Goal: Task Accomplishment & Management: Complete application form

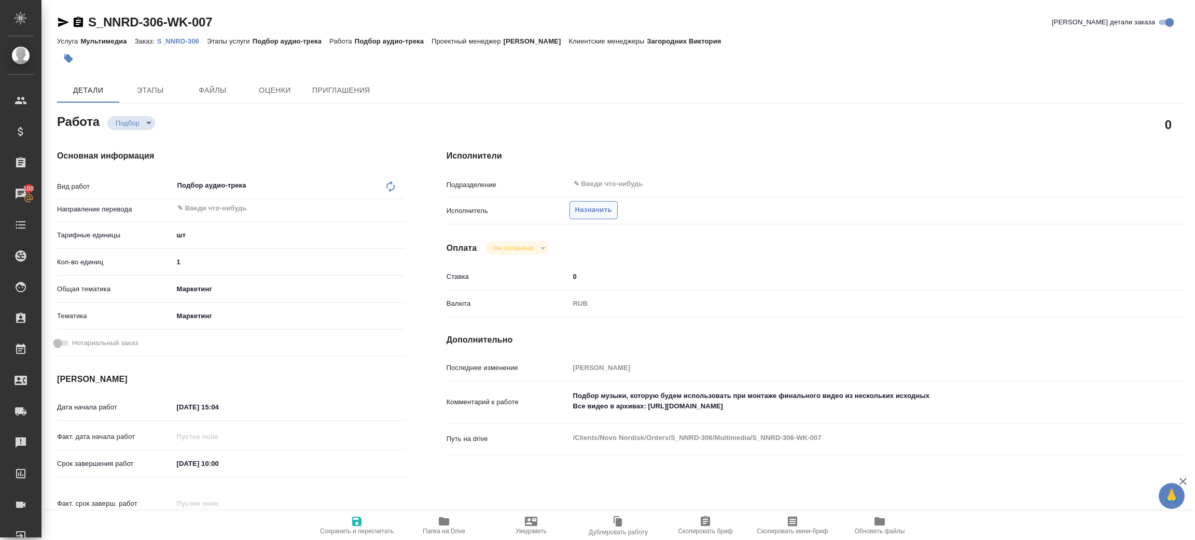
click at [583, 212] on span "Назначить" at bounding box center [593, 210] width 37 height 12
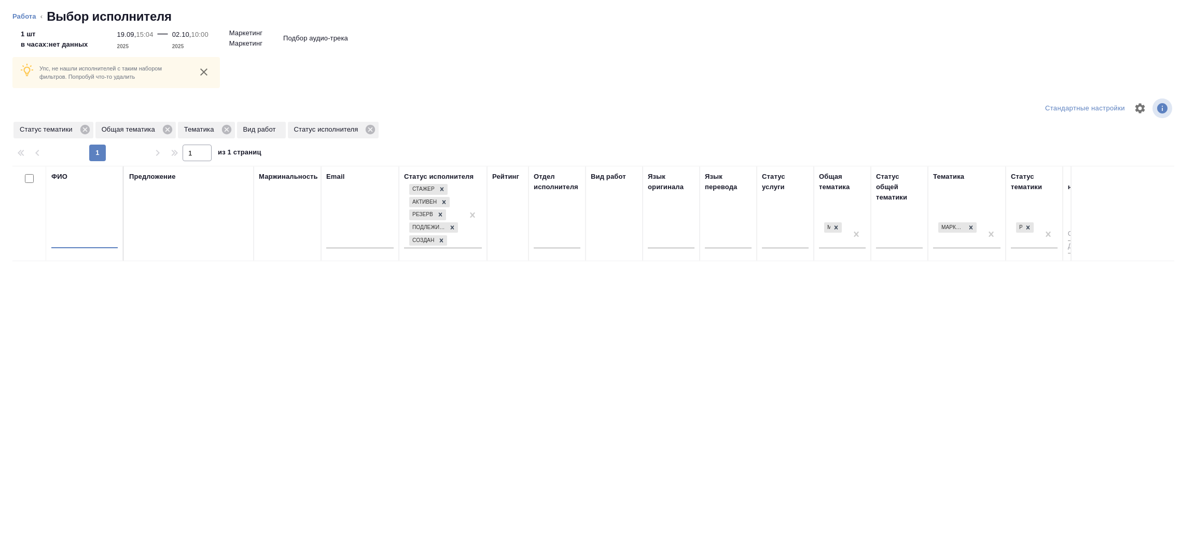
click at [87, 238] on input "text" at bounding box center [84, 241] width 66 height 13
type input "зенков"
click at [81, 129] on icon at bounding box center [84, 129] width 9 height 9
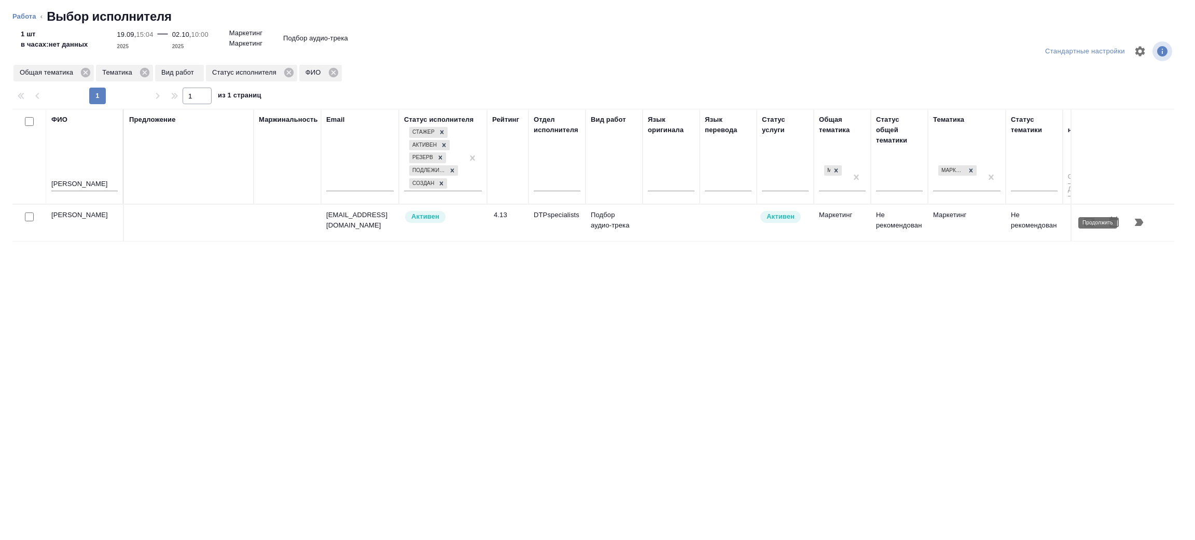
click at [1136, 224] on icon "button" at bounding box center [1139, 222] width 9 height 7
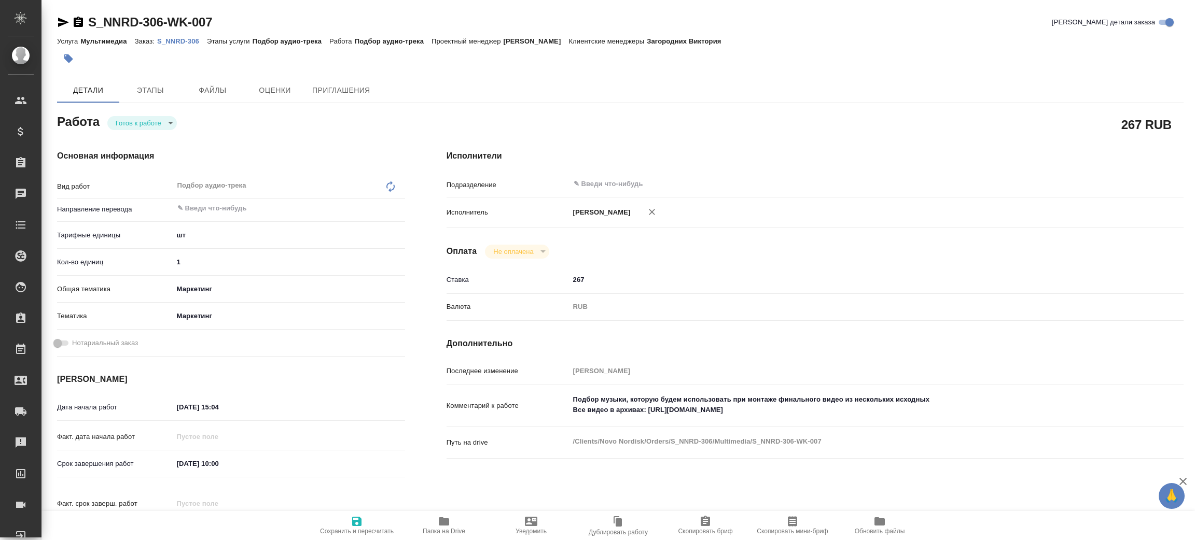
type textarea "x"
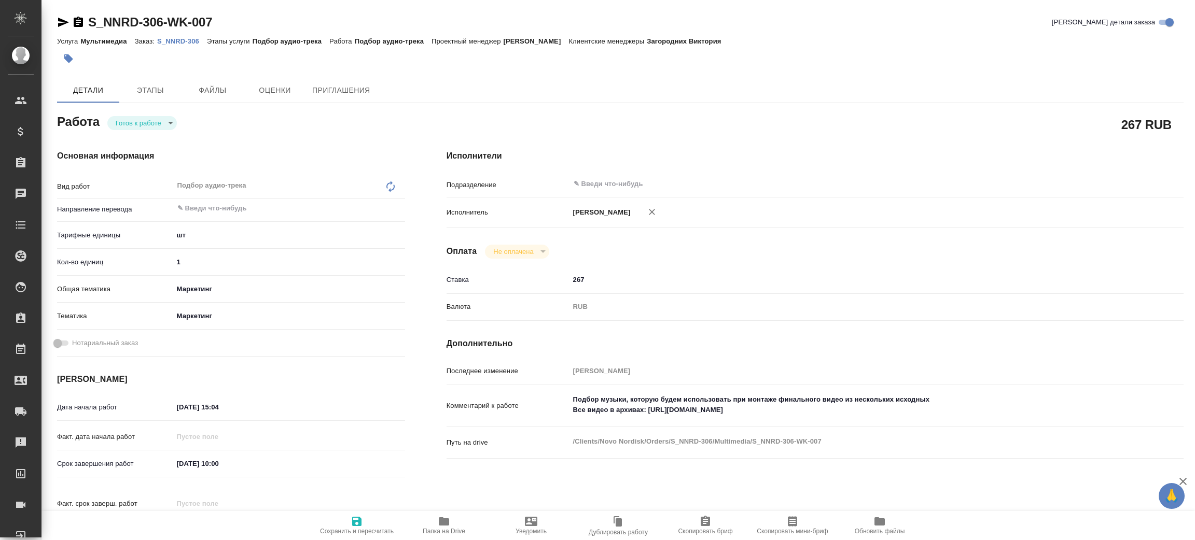
type textarea "x"
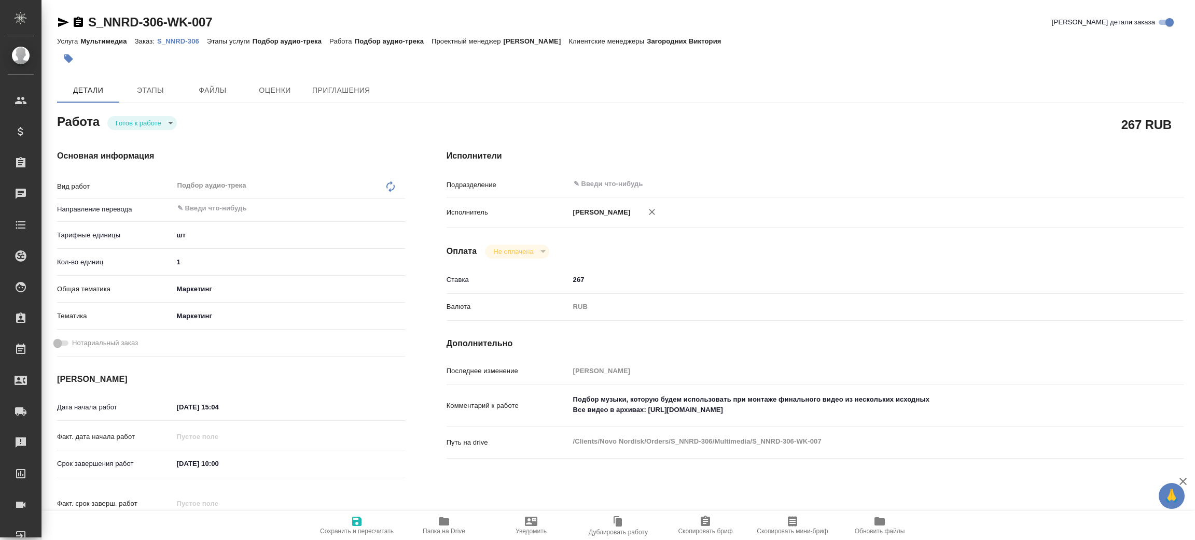
type textarea "x"
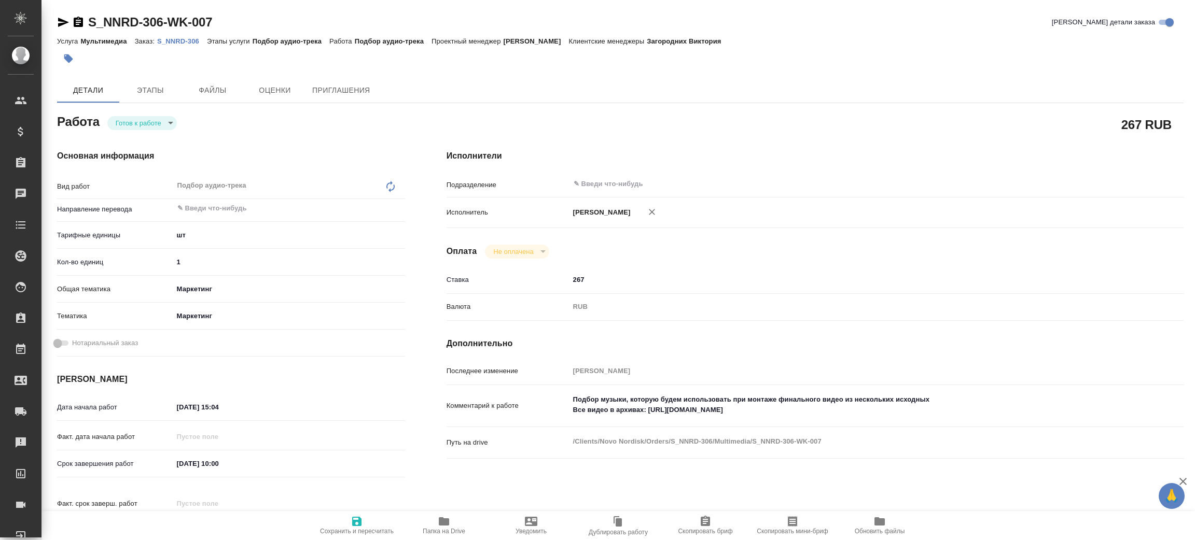
type textarea "x"
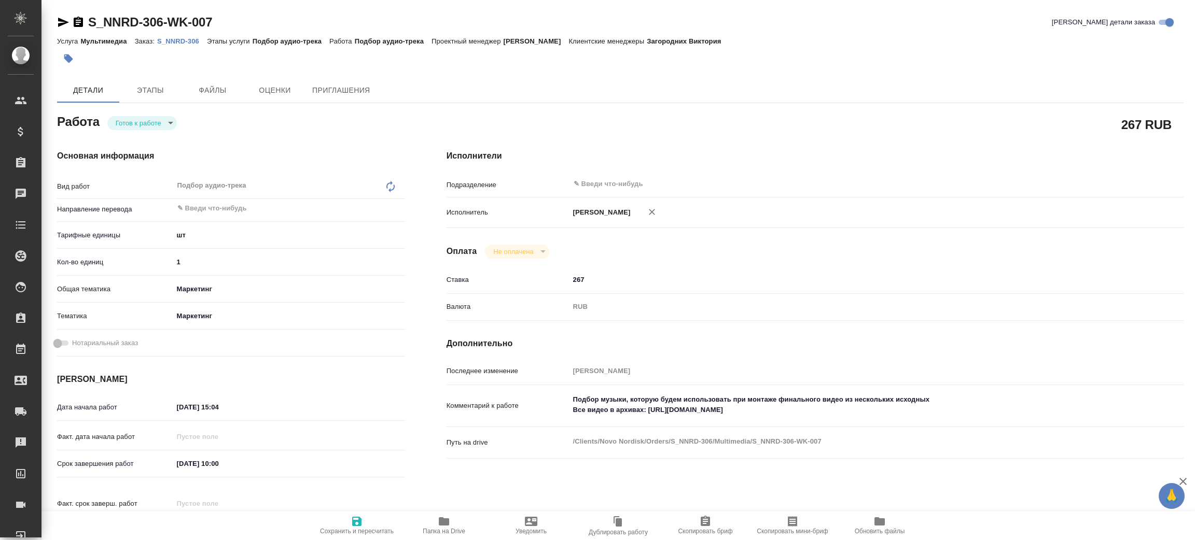
type textarea "x"
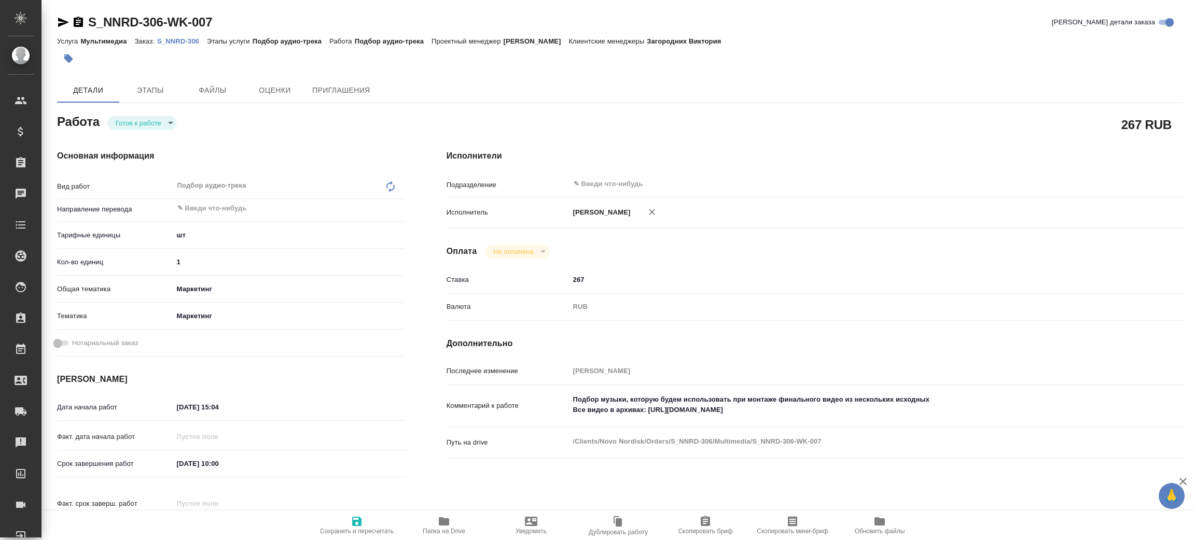
type textarea "x"
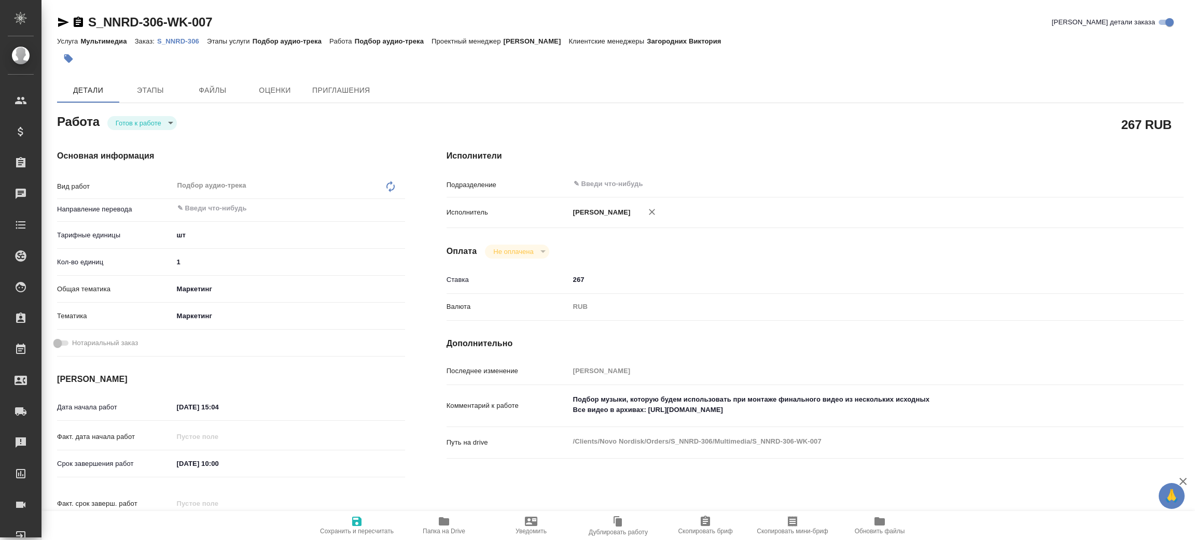
type textarea "x"
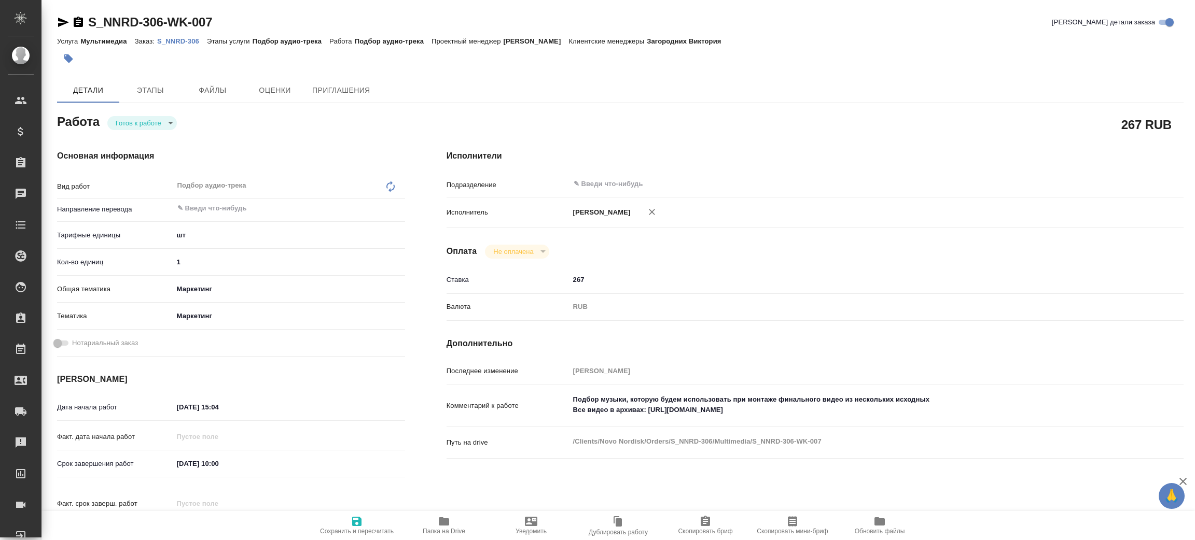
type textarea "x"
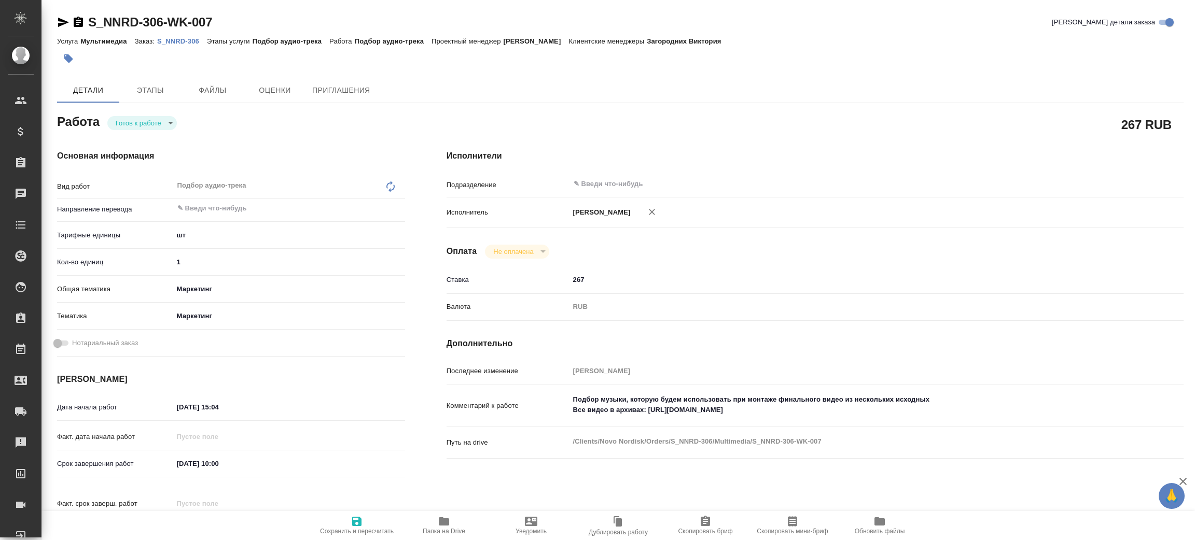
click at [165, 120] on body "🙏 .cls-1 fill:#fff; AWATERA [PERSON_NAME] Спецификации Заказы Чаты Todo Проекты…" at bounding box center [597, 270] width 1195 height 540
type textarea "x"
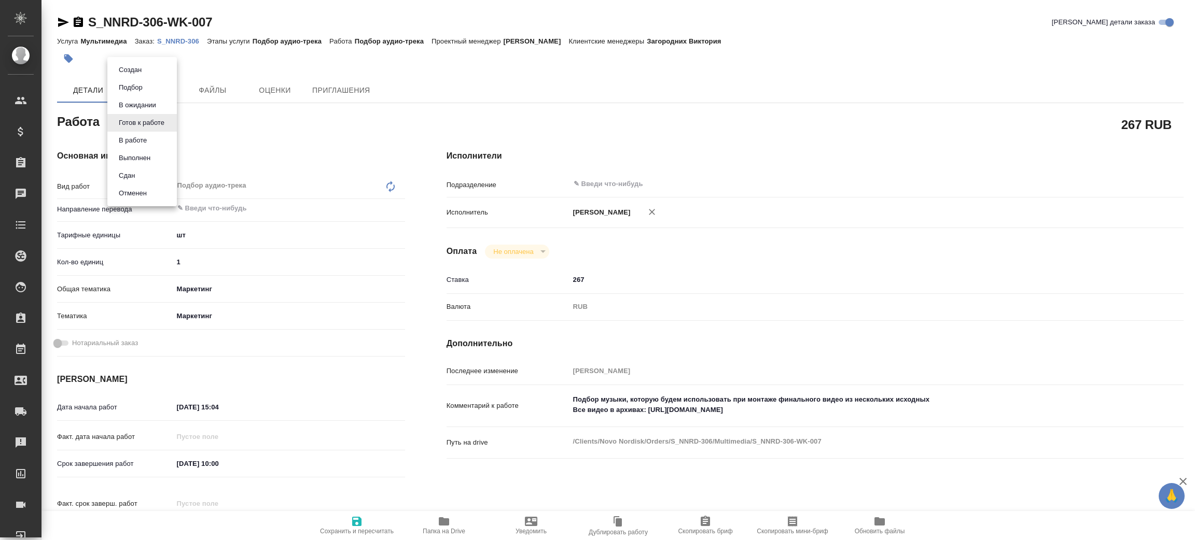
type textarea "x"
click at [148, 173] on li "Сдан" at bounding box center [141, 176] width 69 height 18
type textarea "x"
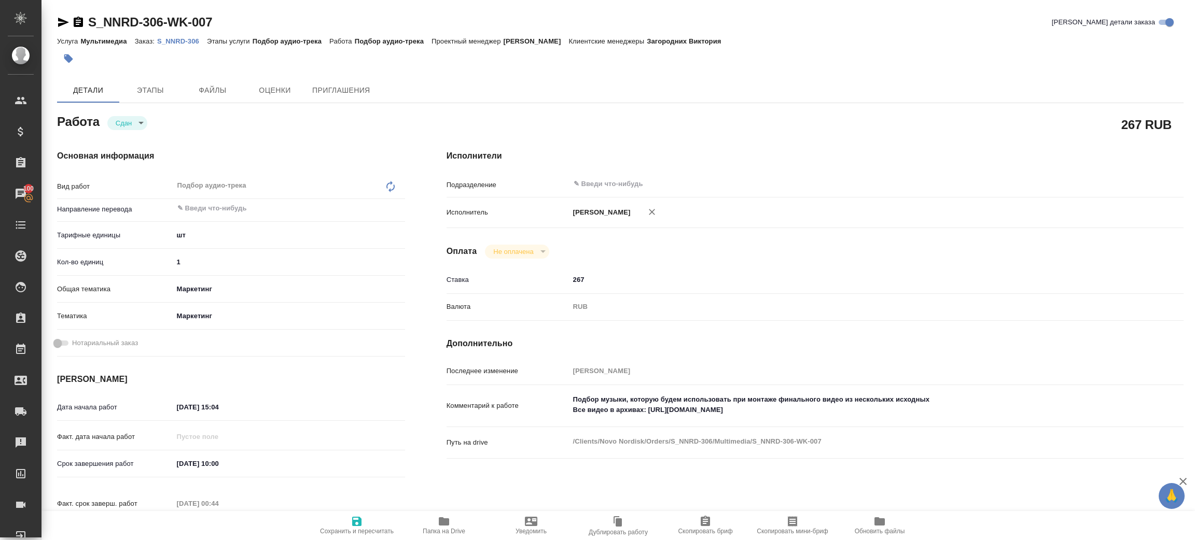
type textarea "x"
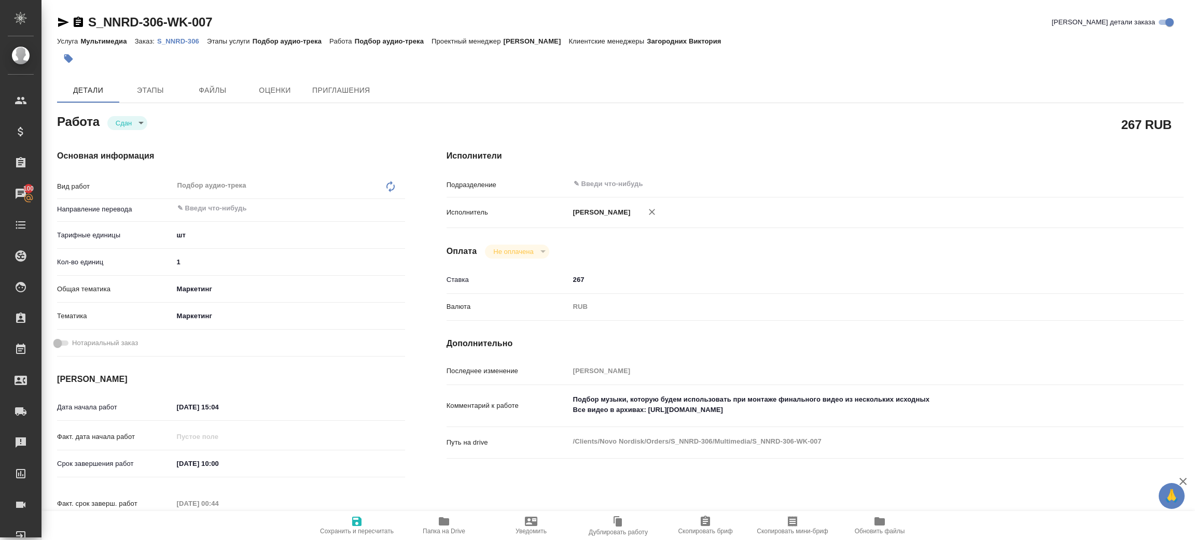
type textarea "x"
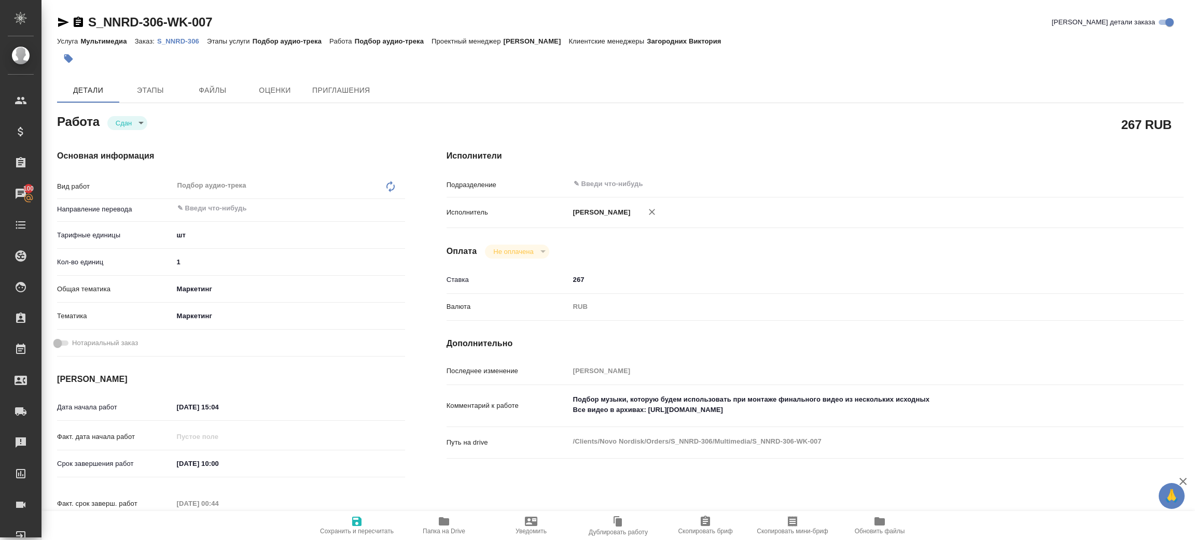
type textarea "x"
click at [450, 528] on span "Папка на Drive" at bounding box center [444, 531] width 43 height 7
click at [191, 37] on p "S_NNRD-306" at bounding box center [182, 41] width 50 height 8
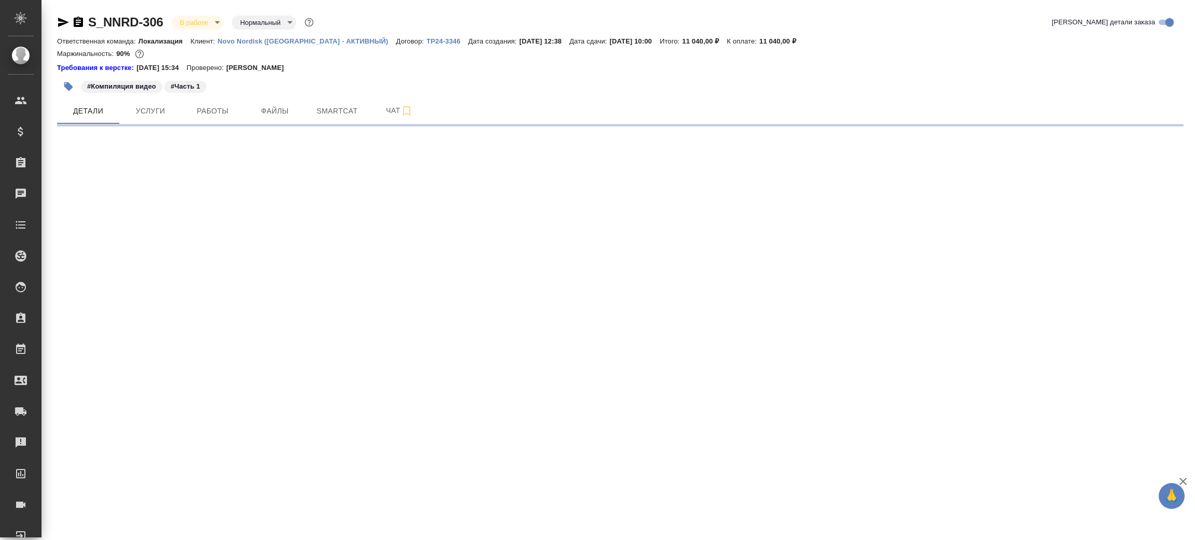
select select "RU"
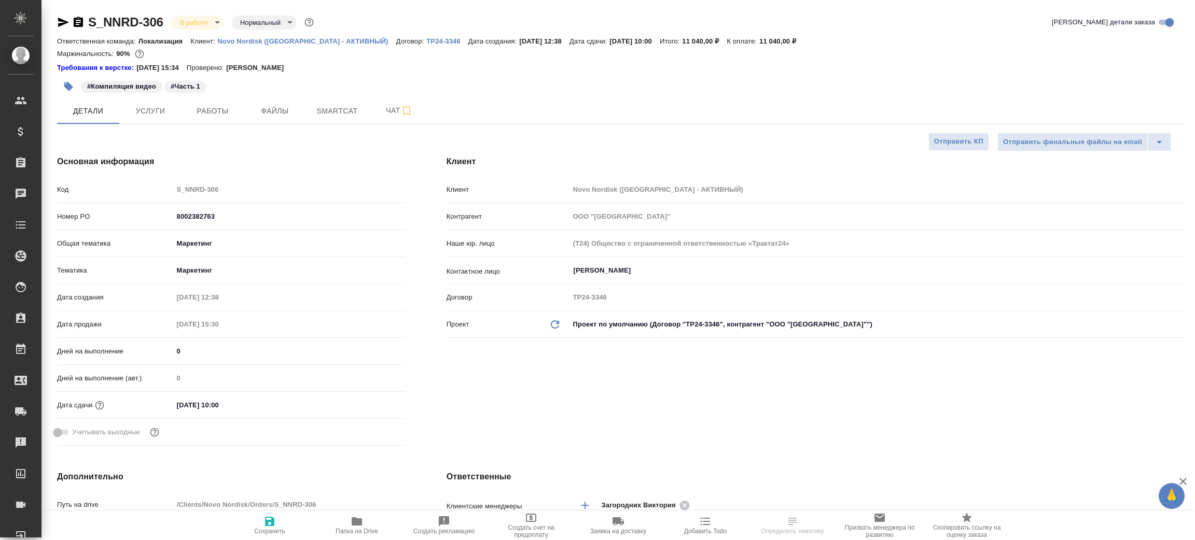
type textarea "x"
type input "[PERSON_NAME]"
type input "Переверзева Анна a.pereverzeva"
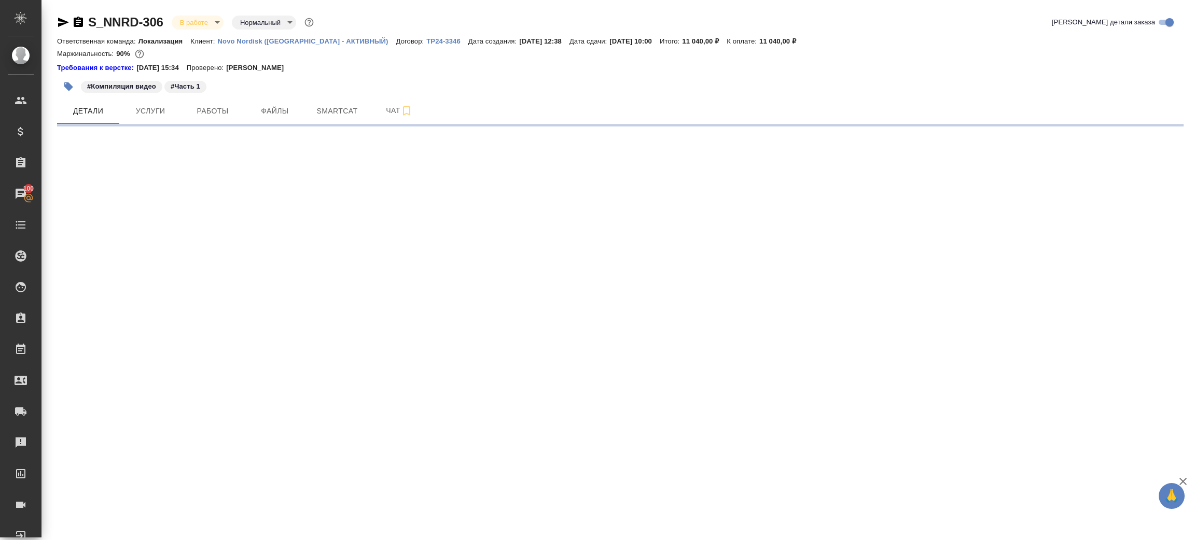
select select "RU"
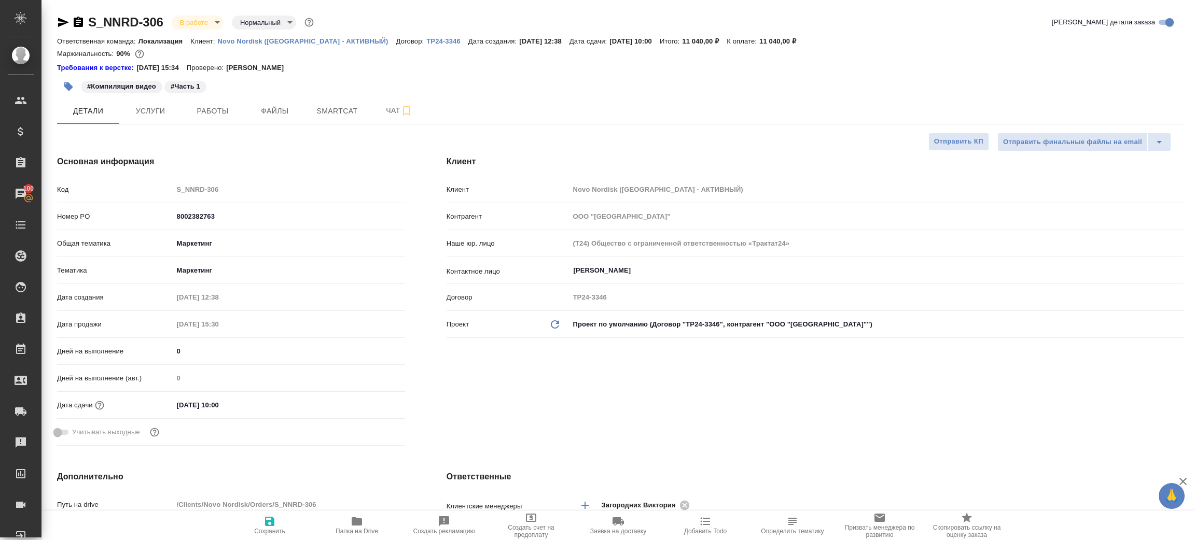
type textarea "x"
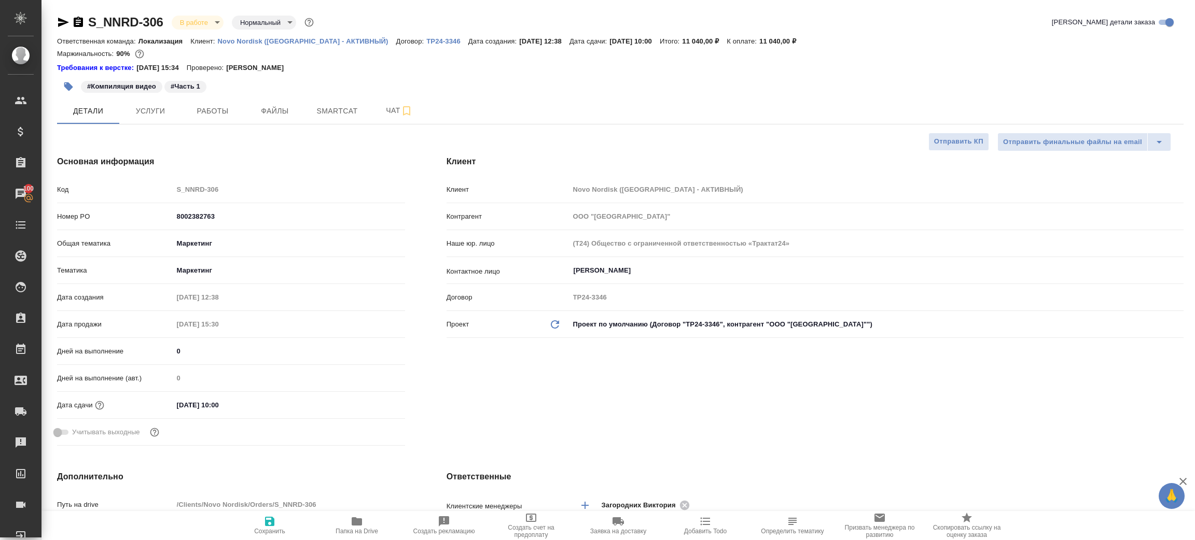
type textarea "x"
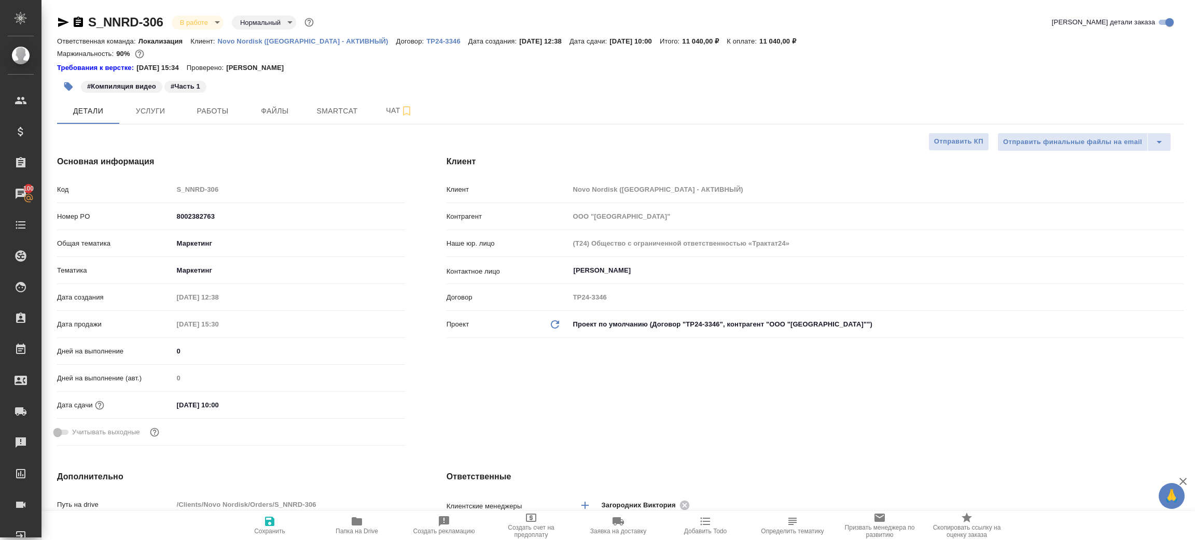
type textarea "x"
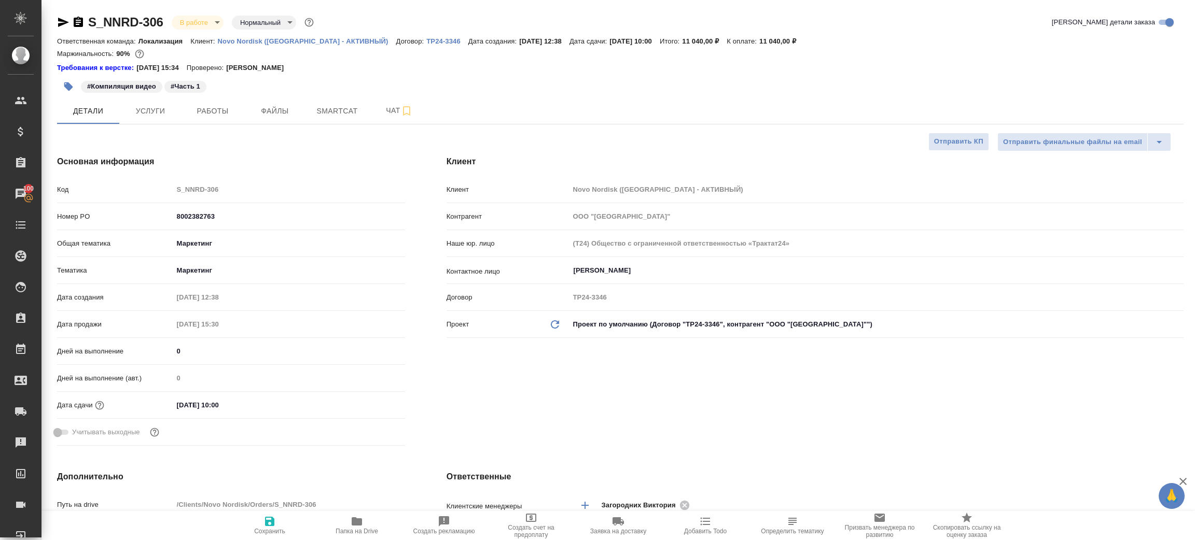
type textarea "x"
